Goal: Information Seeking & Learning: Learn about a topic

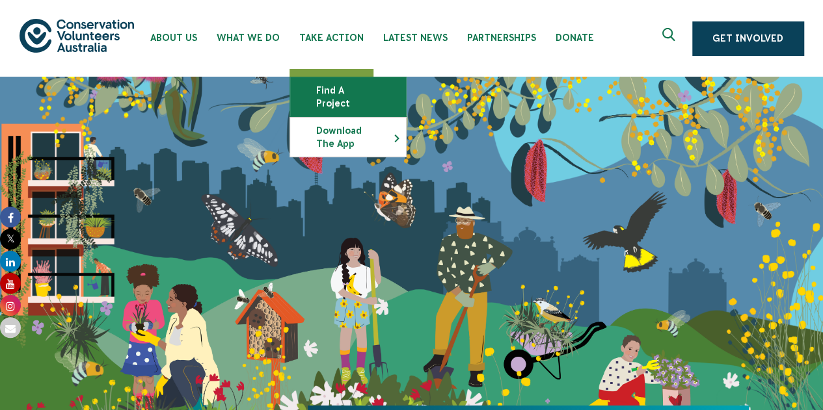
click at [350, 89] on link "Find a project" at bounding box center [348, 96] width 116 height 39
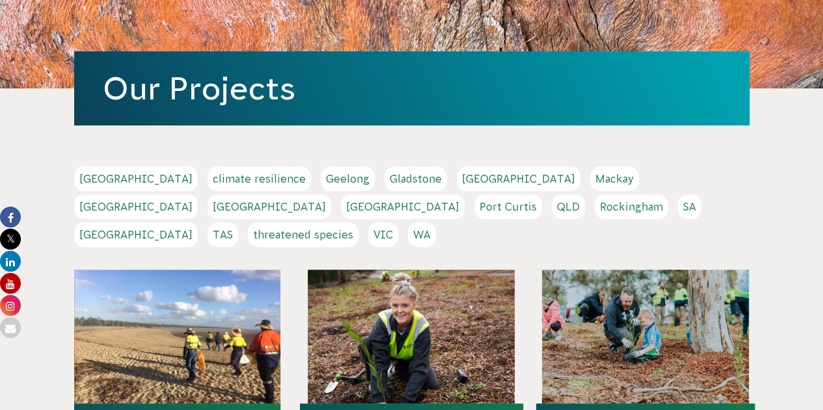
scroll to position [159, 0]
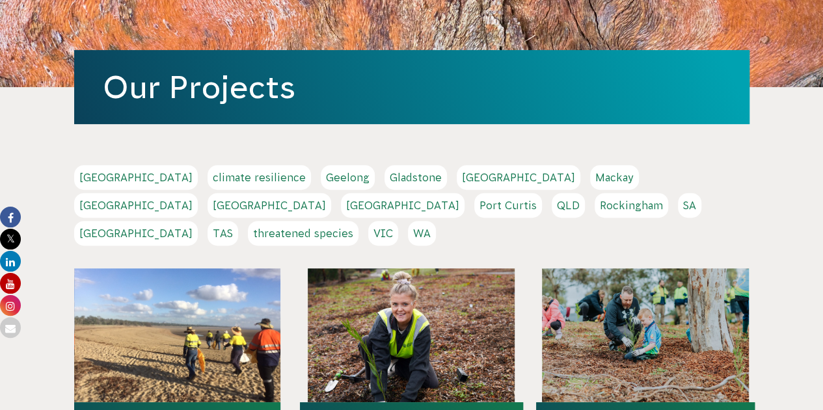
click at [198, 193] on link "Melbourne" at bounding box center [136, 205] width 124 height 25
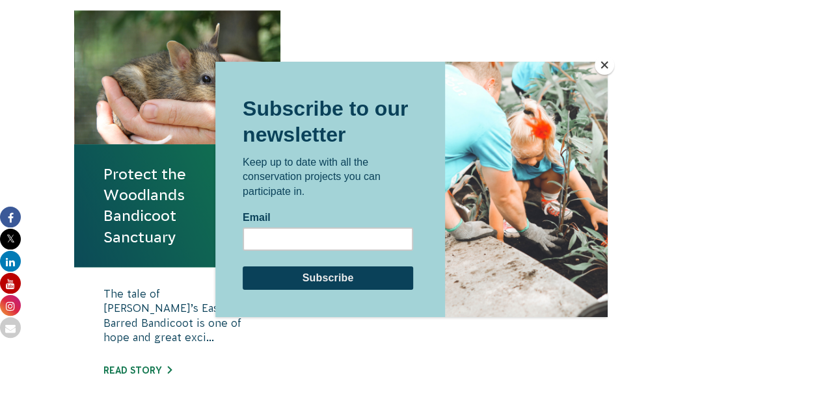
scroll to position [490, 0]
click at [603, 69] on button "Close" at bounding box center [604, 65] width 20 height 20
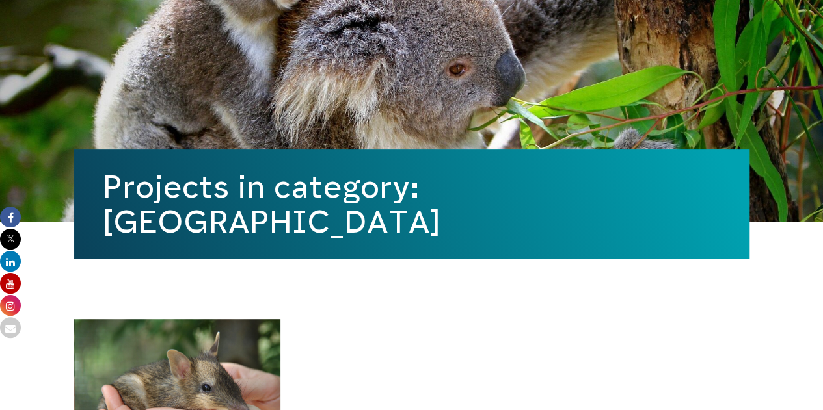
scroll to position [0, 0]
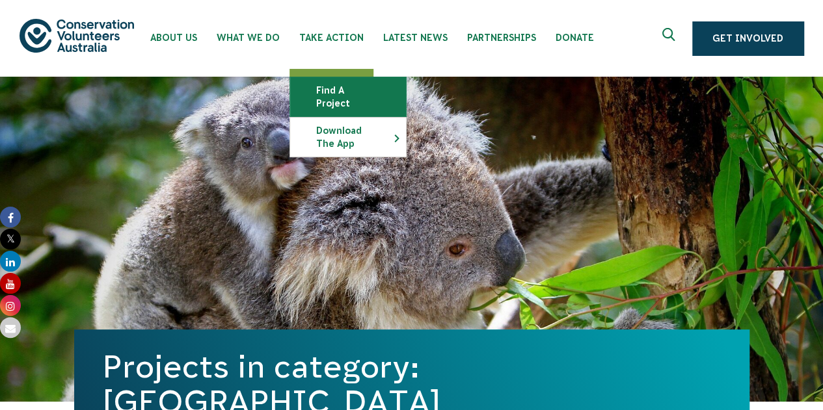
click at [343, 94] on link "Find a project" at bounding box center [348, 96] width 116 height 39
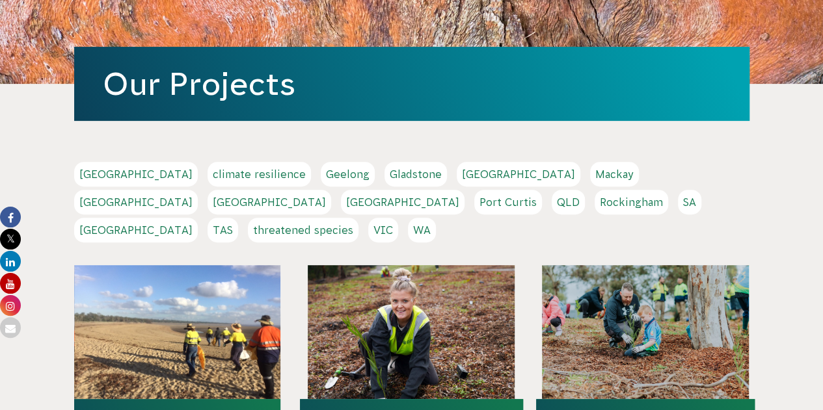
scroll to position [164, 0]
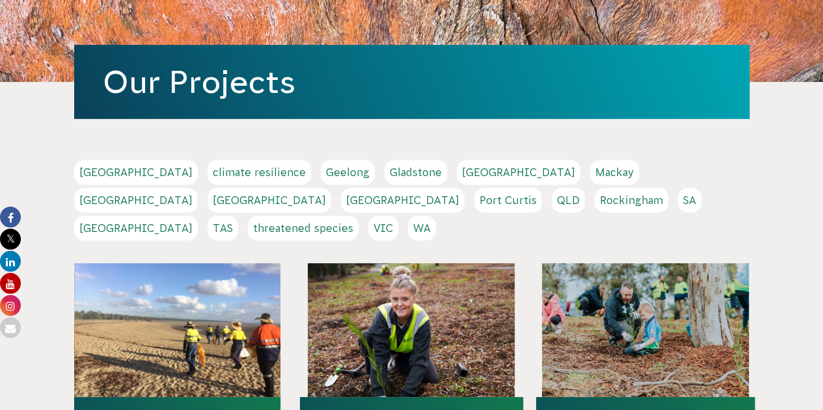
click at [398, 216] on link "VIC" at bounding box center [383, 228] width 30 height 25
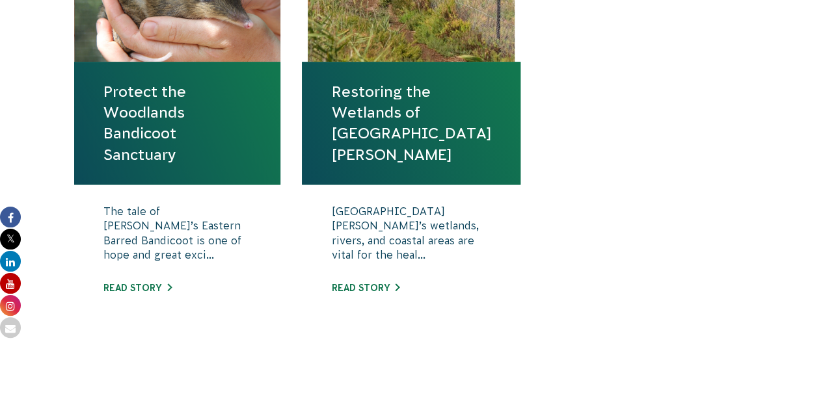
scroll to position [565, 0]
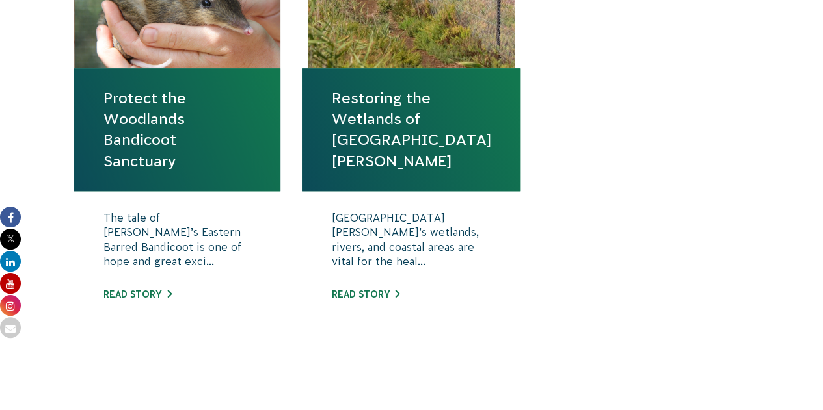
click at [404, 295] on div "Port Phillip Bay’s wetlands, rivers, and coastal areas are vital for the heal..…" at bounding box center [411, 266] width 218 height 150
click at [373, 292] on link "Read story" at bounding box center [365, 294] width 68 height 10
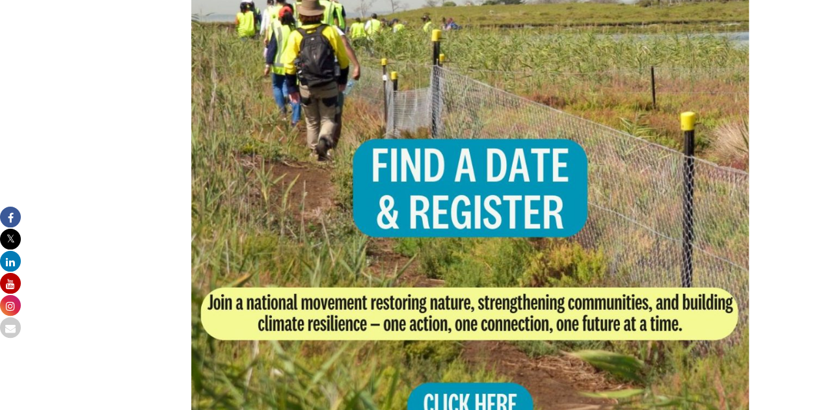
scroll to position [888, 0]
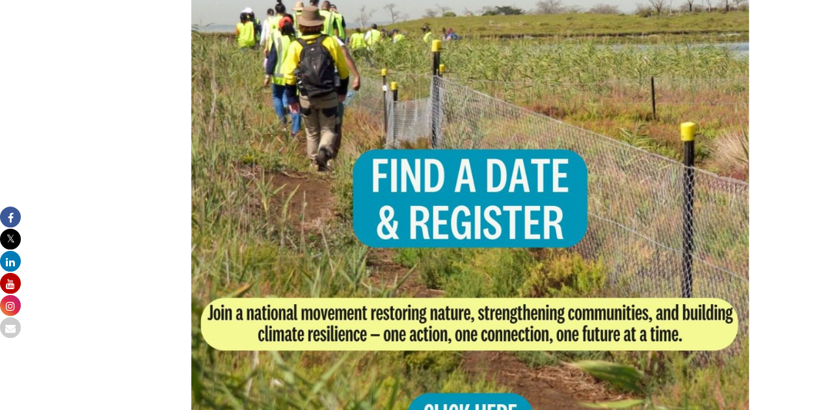
click at [458, 192] on img at bounding box center [470, 235] width 558 height 558
